Goal: Transaction & Acquisition: Book appointment/travel/reservation

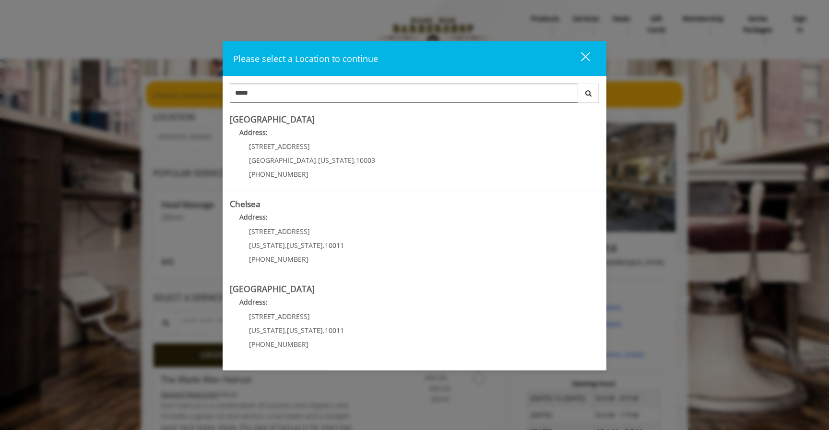
type input "*****"
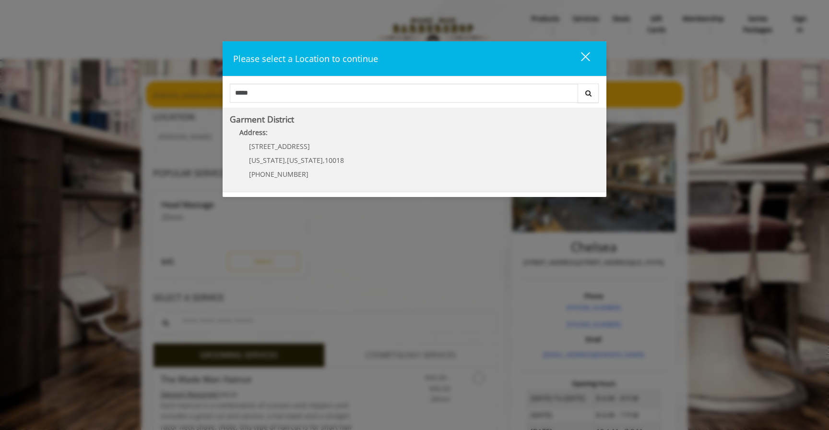
click at [325, 156] on span "10018" at bounding box center [334, 159] width 19 height 9
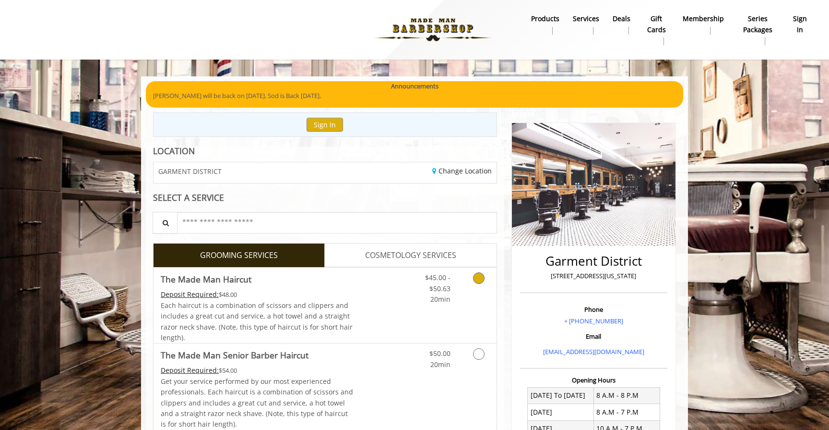
click at [474, 299] on link "Grooming services" at bounding box center [477, 285] width 24 height 37
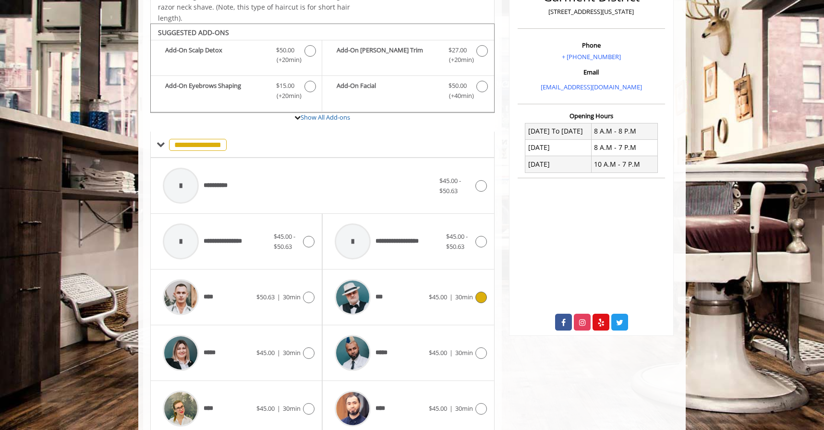
scroll to position [416, 0]
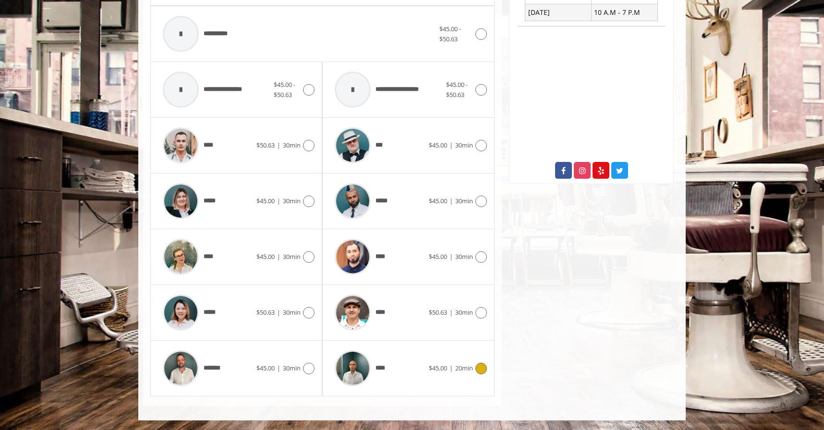
click at [477, 364] on icon at bounding box center [481, 368] width 12 height 12
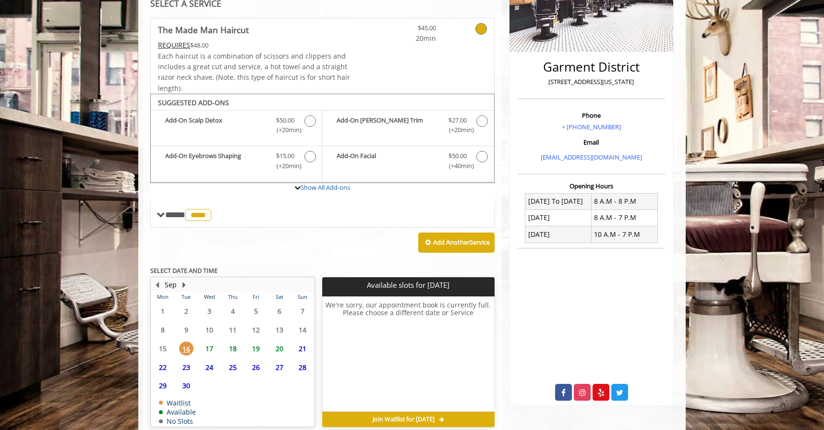
scroll to position [238, 0]
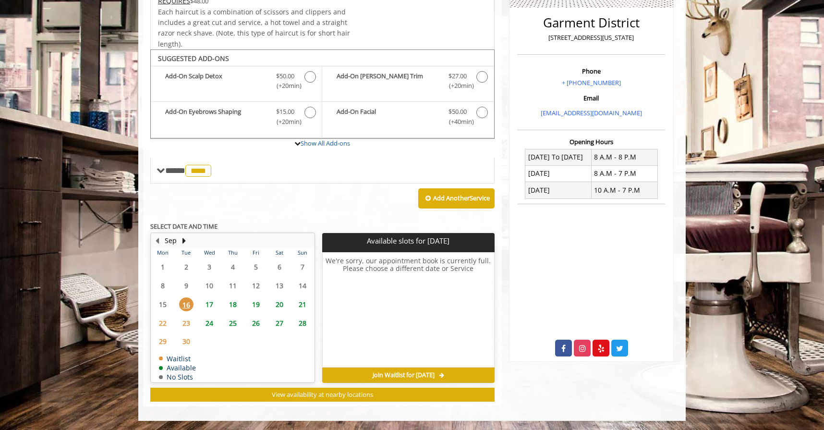
click at [212, 296] on td "17" at bounding box center [209, 304] width 23 height 19
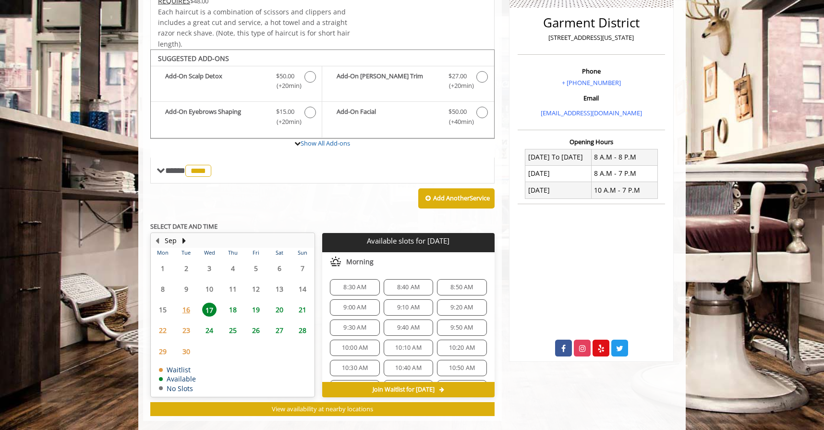
scroll to position [252, 0]
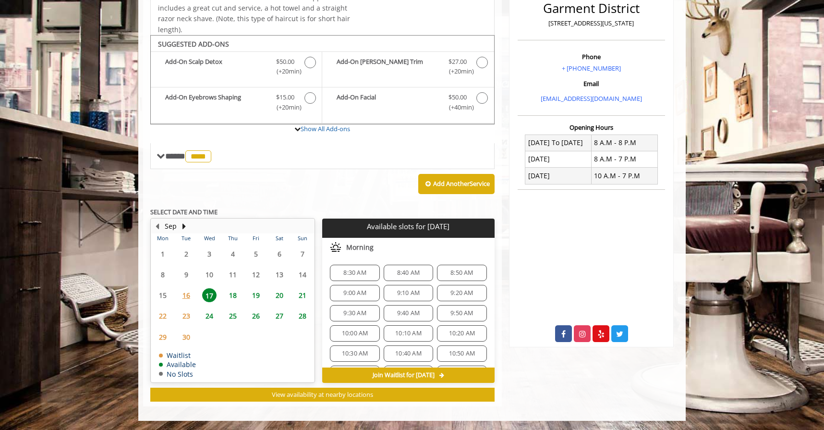
click at [239, 296] on span "18" at bounding box center [233, 295] width 14 height 14
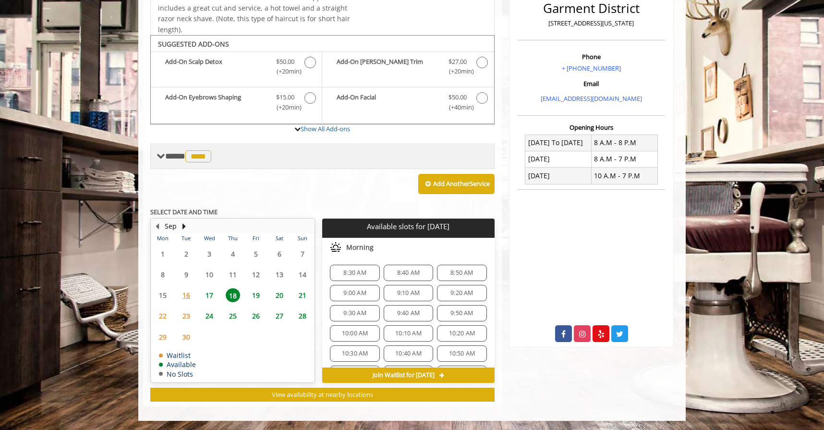
click at [167, 168] on div "**** **** ********" at bounding box center [322, 156] width 344 height 26
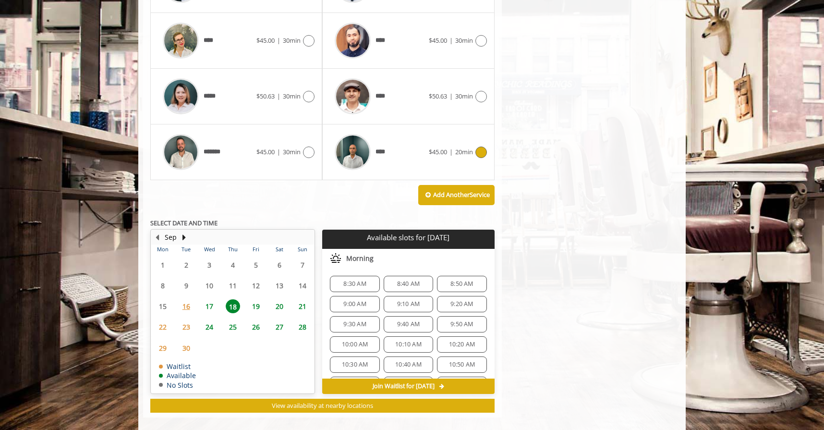
scroll to position [643, 0]
